Goal: Information Seeking & Learning: Check status

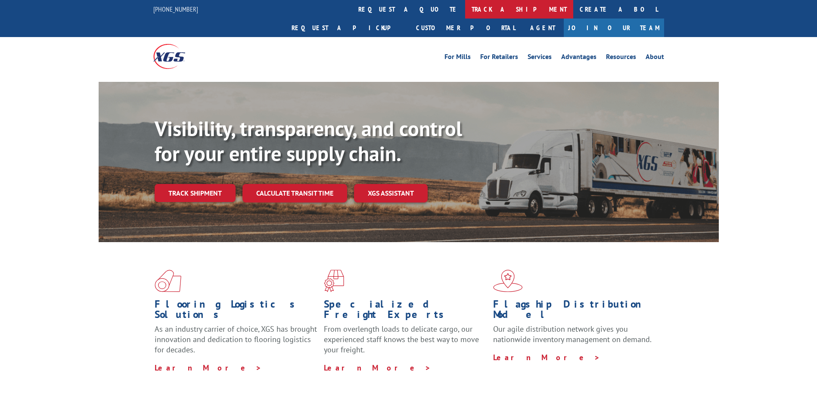
click at [465, 9] on link "track a shipment" at bounding box center [519, 9] width 108 height 19
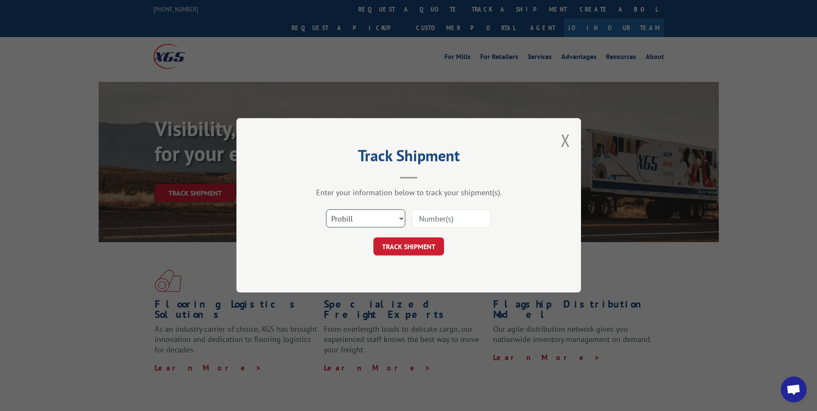
click at [402, 218] on select "Select category... Probill BOL PO" at bounding box center [365, 219] width 79 height 18
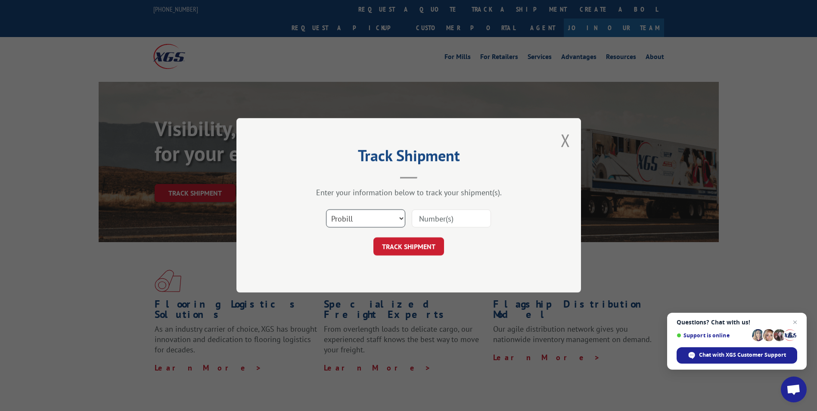
select select "bol"
click at [326, 210] on select "Select category... Probill BOL PO" at bounding box center [365, 219] width 79 height 18
click at [421, 216] on input at bounding box center [451, 219] width 79 height 18
type input "2877253"
click at [420, 249] on button "TRACK SHIPMENT" at bounding box center [408, 247] width 71 height 18
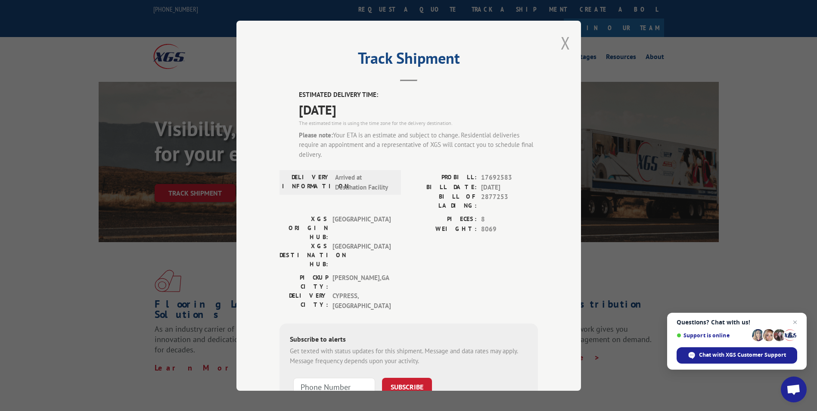
click at [561, 50] on button "Close modal" at bounding box center [565, 42] width 9 height 23
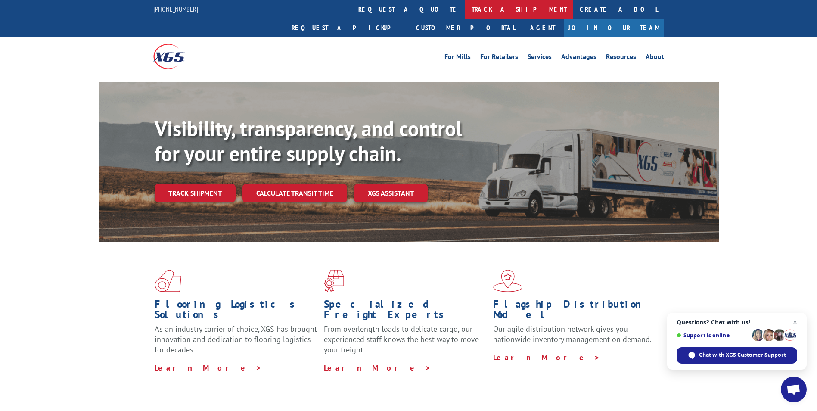
click at [465, 14] on link "track a shipment" at bounding box center [519, 9] width 108 height 19
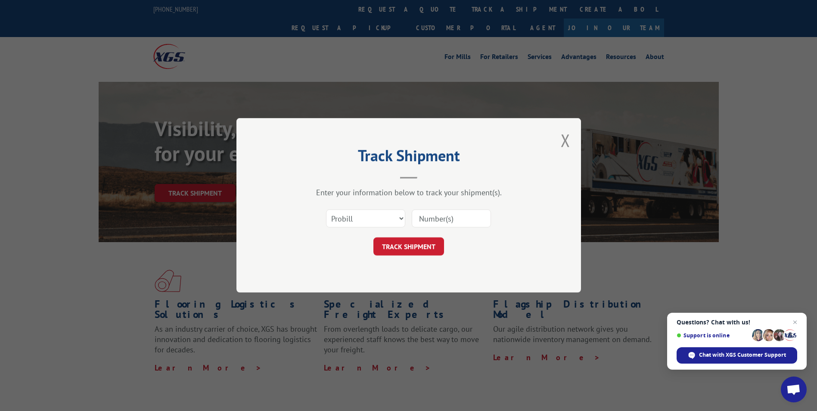
click at [441, 215] on input at bounding box center [451, 219] width 79 height 18
type input "17637428"
click at [419, 248] on button "TRACK SHIPMENT" at bounding box center [408, 247] width 71 height 18
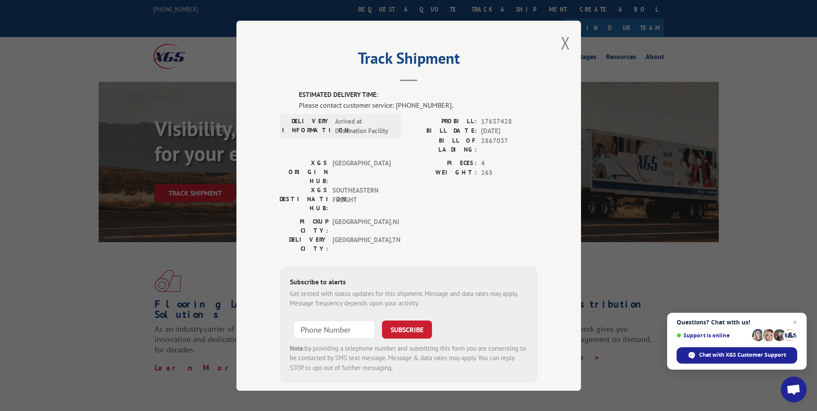
click at [547, 48] on div "Track Shipment ESTIMATED DELIVERY TIME: Please contact customer service: [PHONE…" at bounding box center [408, 206] width 345 height 370
click at [555, 47] on div "Track Shipment ESTIMATED DELIVERY TIME: Please contact customer service: [PHONE…" at bounding box center [408, 206] width 345 height 370
click at [562, 41] on button "Close modal" at bounding box center [565, 42] width 9 height 23
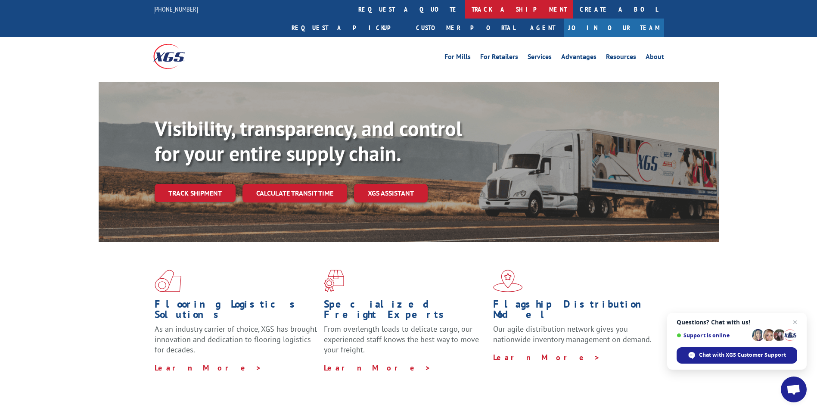
click at [465, 11] on link "track a shipment" at bounding box center [519, 9] width 108 height 19
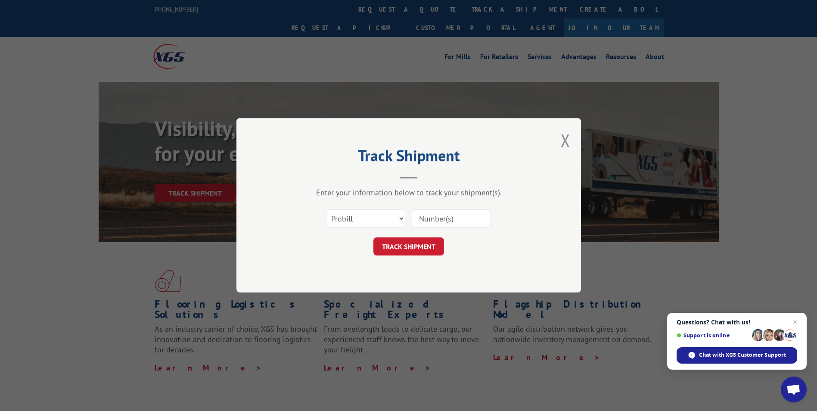
click at [431, 215] on input at bounding box center [451, 219] width 79 height 18
type input "17664036"
click at [424, 252] on button "TRACK SHIPMENT" at bounding box center [408, 247] width 71 height 18
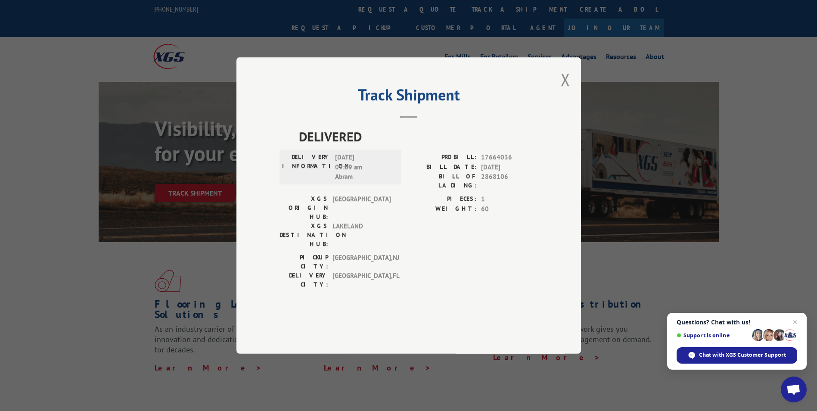
click at [574, 98] on div "Track Shipment DELIVERED DELIVERY INFORMATION: [DATE] 09:09 am Abram PROBILL: 1…" at bounding box center [408, 205] width 345 height 296
click at [560, 102] on div "Track Shipment DELIVERED DELIVERY INFORMATION: [DATE] 09:09 am Abram PROBILL: 1…" at bounding box center [408, 205] width 345 height 296
click at [571, 99] on div "Track Shipment DELIVERED DELIVERY INFORMATION: [DATE] 09:09 am Abram PROBILL: 1…" at bounding box center [408, 205] width 345 height 296
click at [567, 91] on button "Close modal" at bounding box center [565, 79] width 9 height 23
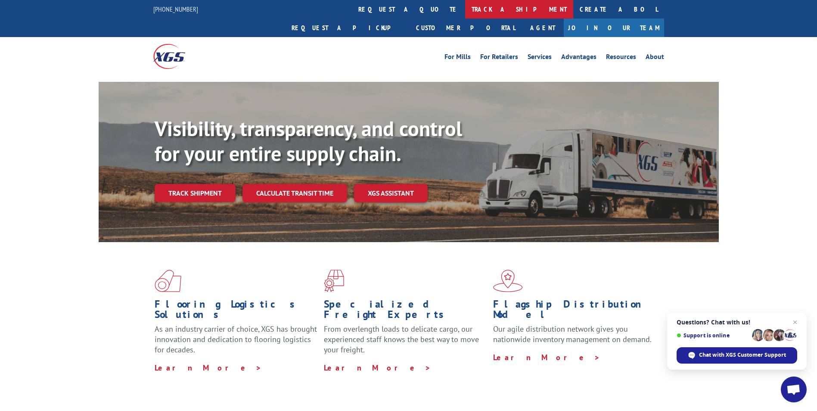
click at [465, 11] on link "track a shipment" at bounding box center [519, 9] width 108 height 19
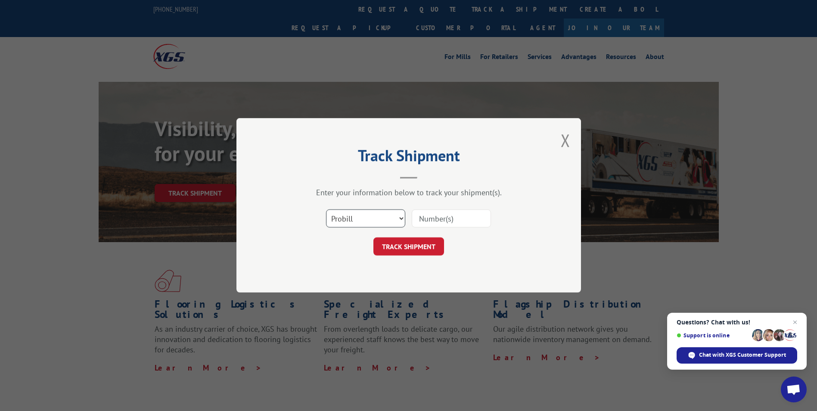
click at [396, 220] on select "Select category... Probill BOL PO" at bounding box center [365, 219] width 79 height 18
select select "bol"
click at [326, 210] on select "Select category... Probill BOL PO" at bounding box center [365, 219] width 79 height 18
click at [474, 215] on input at bounding box center [451, 219] width 79 height 18
type input "2878870"
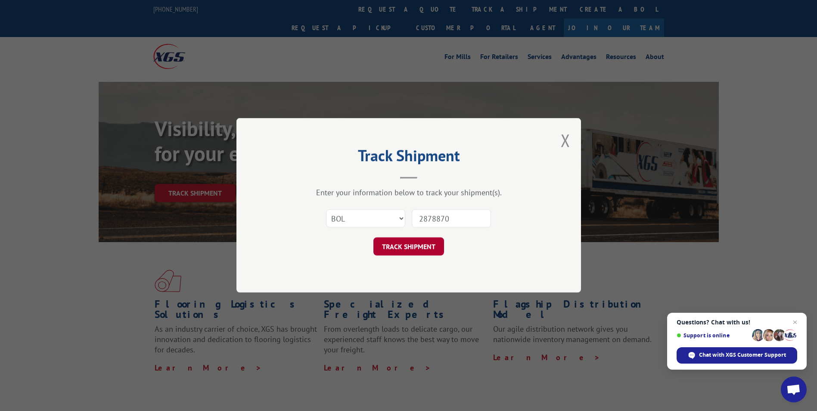
click at [437, 245] on button "TRACK SHIPMENT" at bounding box center [408, 247] width 71 height 18
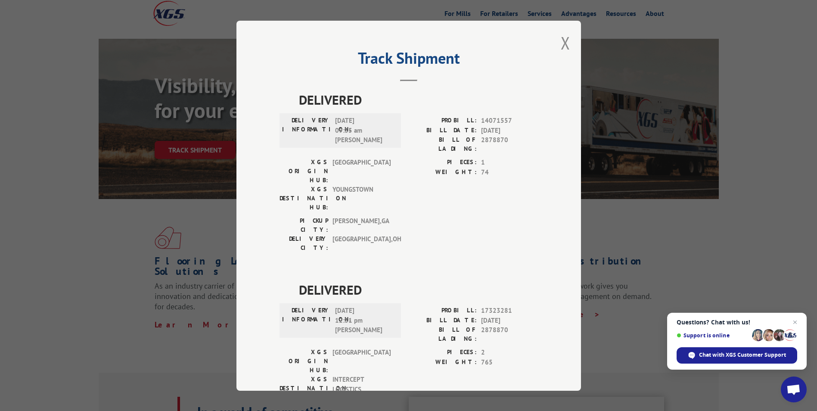
click at [561, 47] on button "Close modal" at bounding box center [565, 42] width 9 height 23
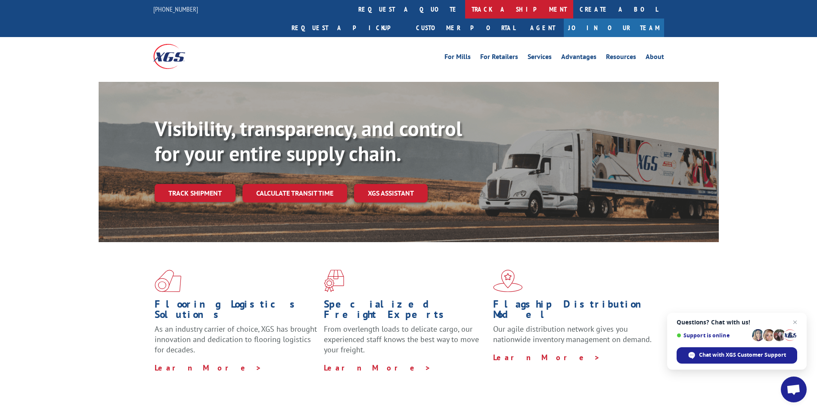
click at [465, 4] on link "track a shipment" at bounding box center [519, 9] width 108 height 19
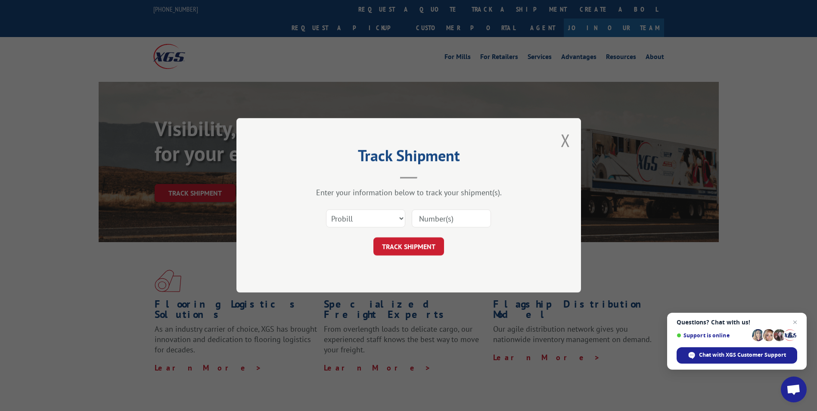
click at [422, 213] on input at bounding box center [451, 219] width 79 height 18
type input "17688286"
click at [405, 248] on button "TRACK SHIPMENT" at bounding box center [408, 247] width 71 height 18
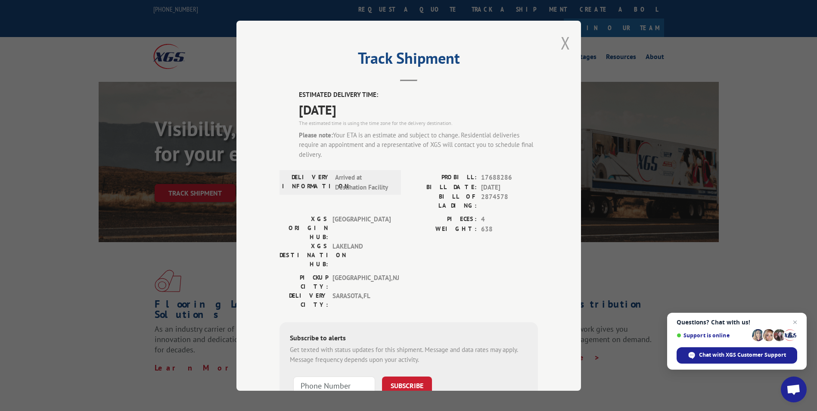
click at [561, 44] on button "Close modal" at bounding box center [565, 42] width 9 height 23
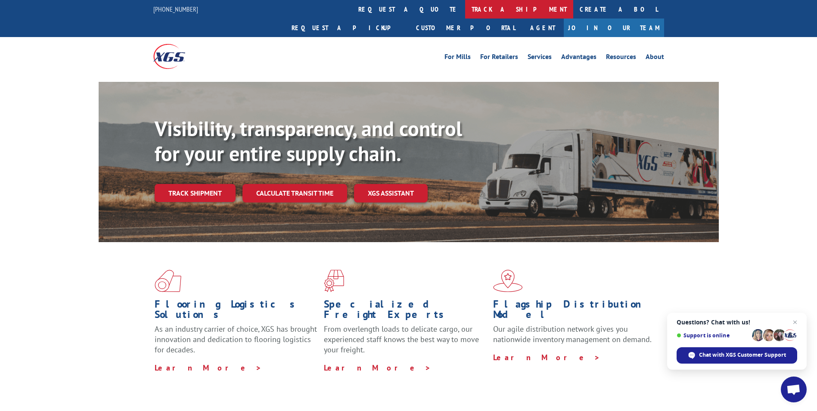
click at [465, 9] on link "track a shipment" at bounding box center [519, 9] width 108 height 19
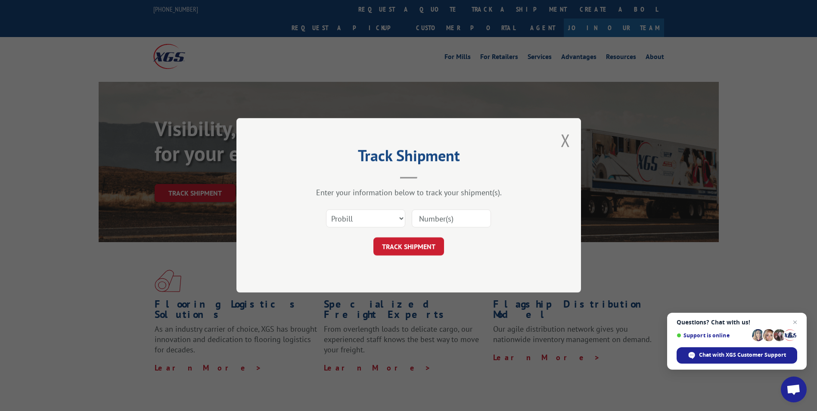
click at [435, 217] on input at bounding box center [451, 219] width 79 height 18
type input "17691711"
click at [415, 245] on button "TRACK SHIPMENT" at bounding box center [408, 247] width 71 height 18
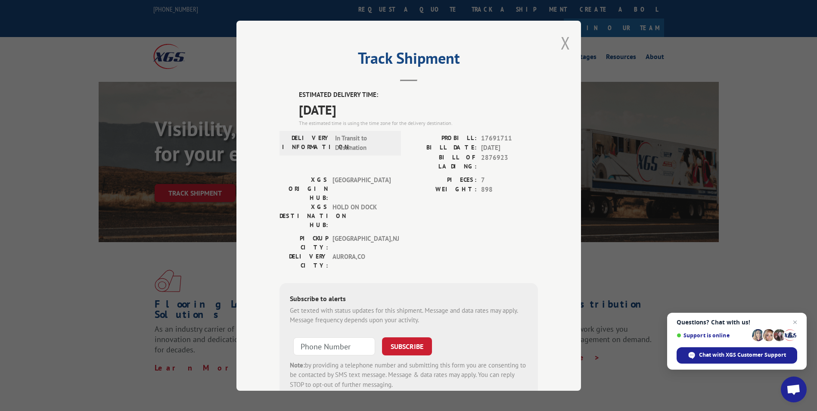
click at [563, 46] on button "Close modal" at bounding box center [565, 42] width 9 height 23
